Goal: Task Accomplishment & Management: Manage account settings

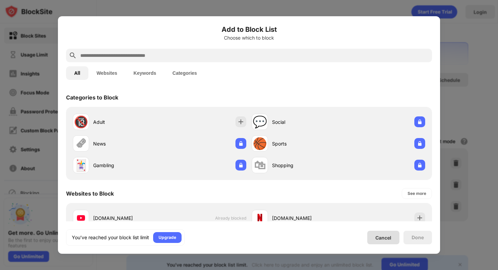
click at [376, 230] on div "You’ve reached your block list limit Upgrade Cancel Done" at bounding box center [249, 238] width 366 height 16
click at [378, 238] on div "Cancel" at bounding box center [383, 238] width 16 height 6
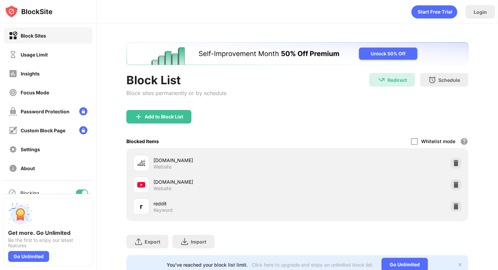
click at [460, 164] on div at bounding box center [455, 163] width 11 height 11
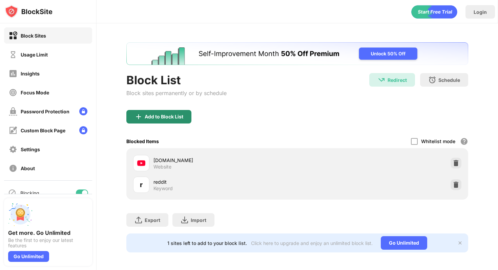
click at [179, 121] on div "Add to Block List" at bounding box center [158, 117] width 65 height 14
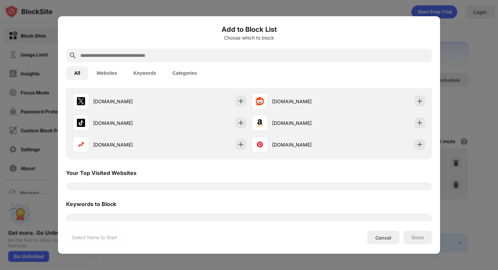
scroll to position [142, 0]
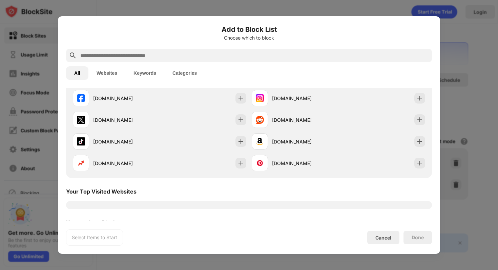
click at [137, 54] on input "text" at bounding box center [254, 55] width 349 height 8
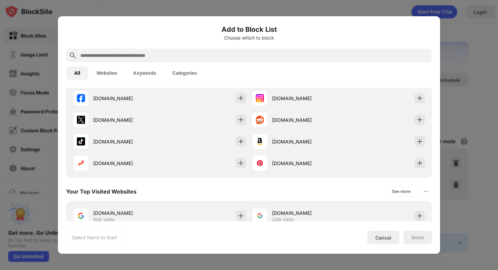
type input "*"
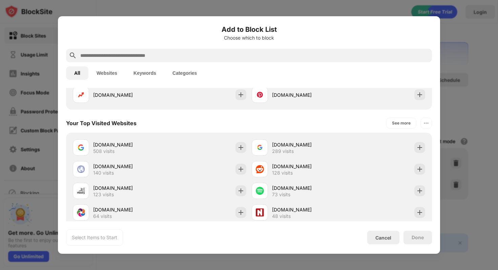
scroll to position [235, 0]
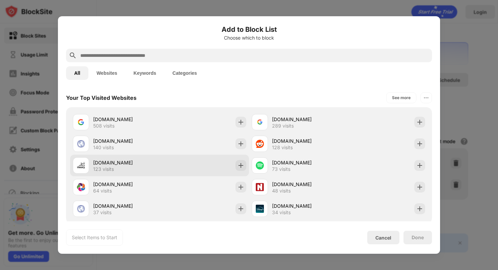
click at [154, 170] on div "[DOMAIN_NAME] 123 visits" at bounding box center [126, 165] width 66 height 13
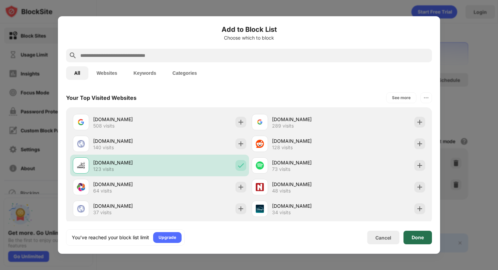
click at [417, 234] on div "Done" at bounding box center [417, 238] width 28 height 14
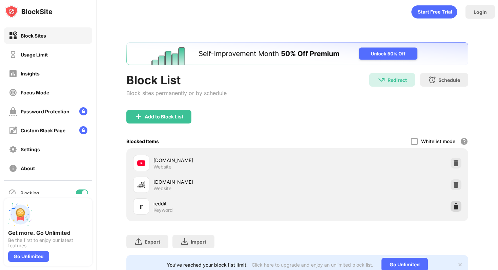
click at [457, 205] on img at bounding box center [455, 206] width 7 height 7
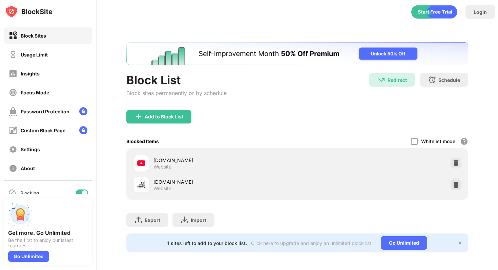
scroll to position [0, 0]
click at [175, 115] on div "Add to Block List" at bounding box center [164, 116] width 39 height 5
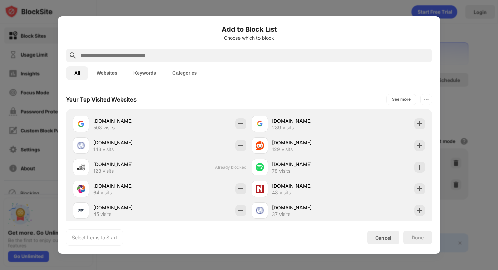
scroll to position [250, 0]
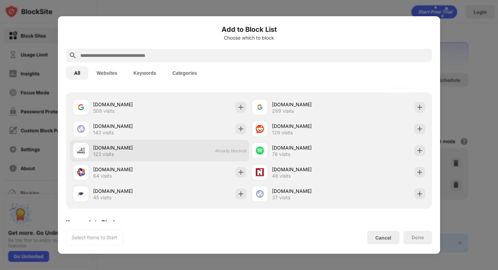
click at [135, 146] on div "[DOMAIN_NAME]" at bounding box center [126, 147] width 66 height 7
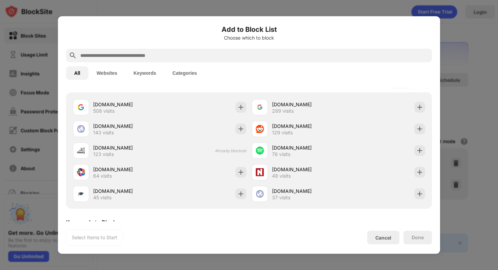
click at [155, 75] on button "Keywords" at bounding box center [144, 73] width 39 height 14
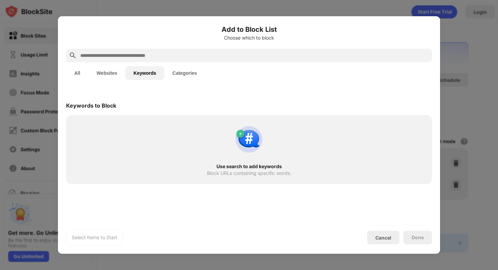
scroll to position [0, 0]
click at [142, 55] on input "text" at bounding box center [254, 55] width 349 height 8
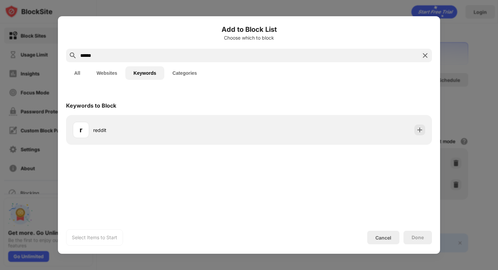
type input "******"
click at [138, 119] on div "r reddit" at bounding box center [249, 130] width 366 height 30
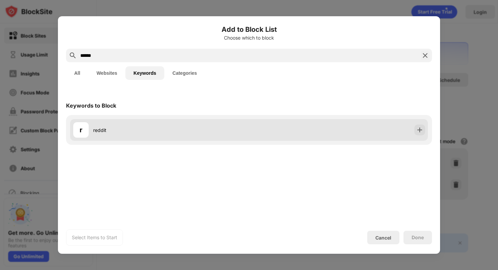
click at [149, 133] on div "reddit" at bounding box center [171, 130] width 156 height 7
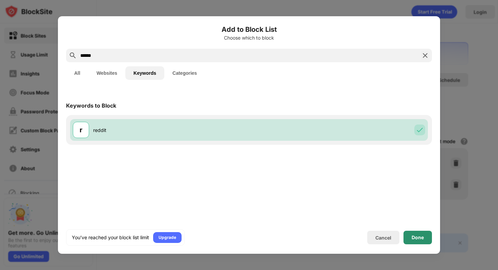
click at [429, 241] on div "Done" at bounding box center [417, 238] width 28 height 14
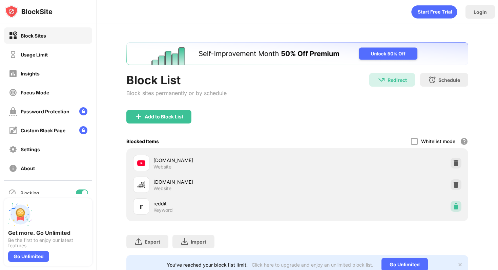
click at [461, 209] on div at bounding box center [455, 206] width 11 height 11
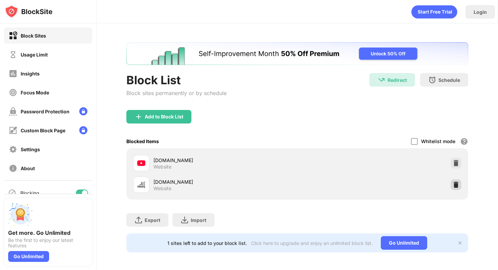
click at [460, 183] on div at bounding box center [455, 184] width 11 height 11
